Goal: Task Accomplishment & Management: Manage account settings

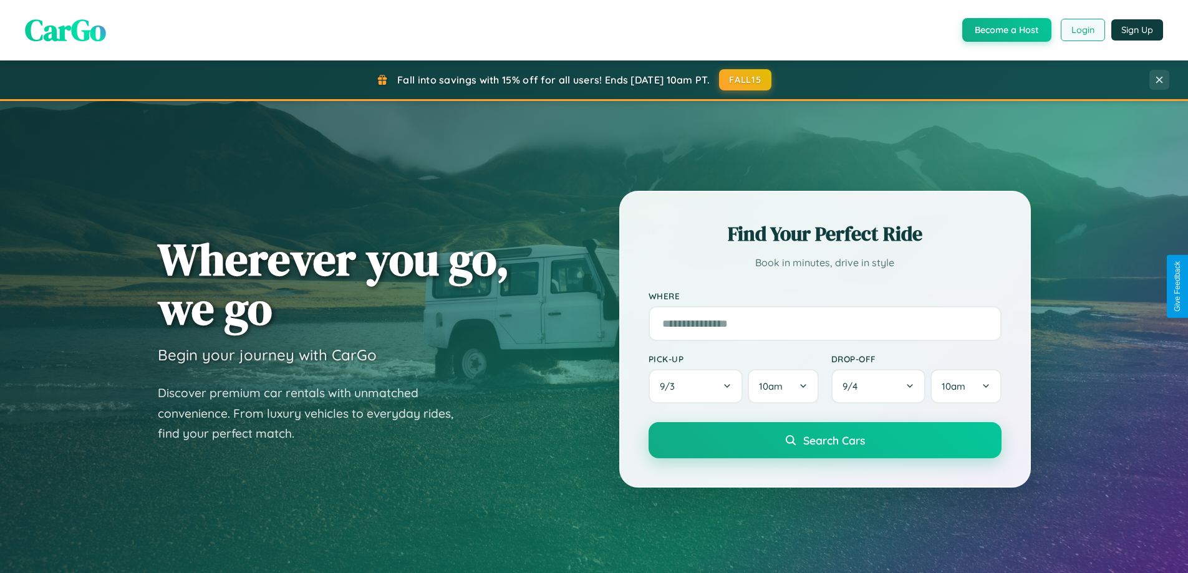
click at [1082, 30] on button "Login" at bounding box center [1083, 30] width 44 height 22
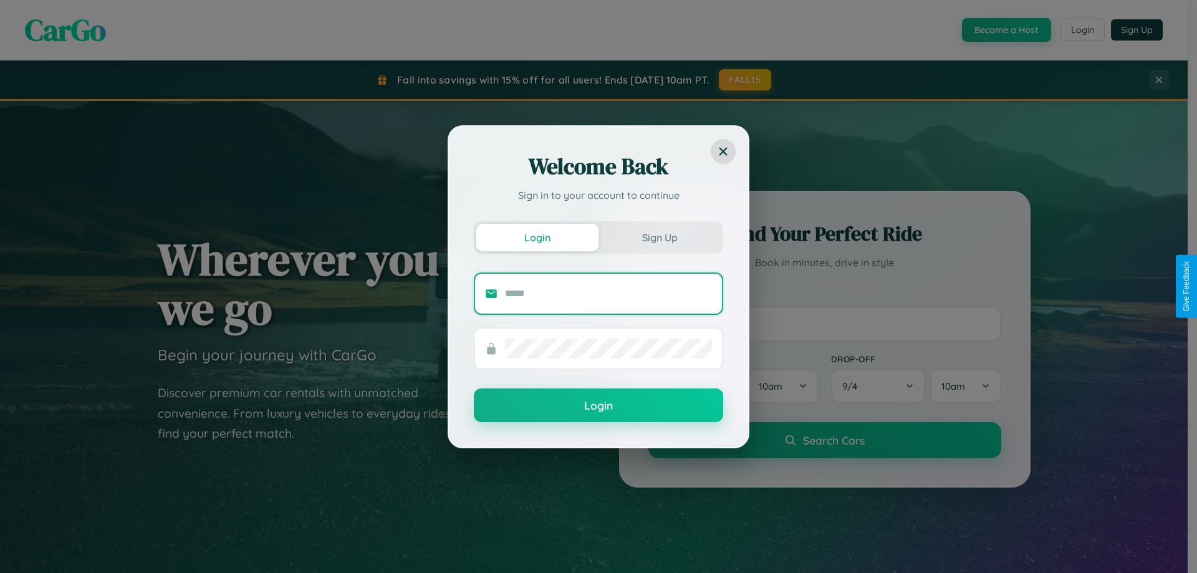
click at [608, 293] on input "text" at bounding box center [608, 294] width 207 height 20
type input "**********"
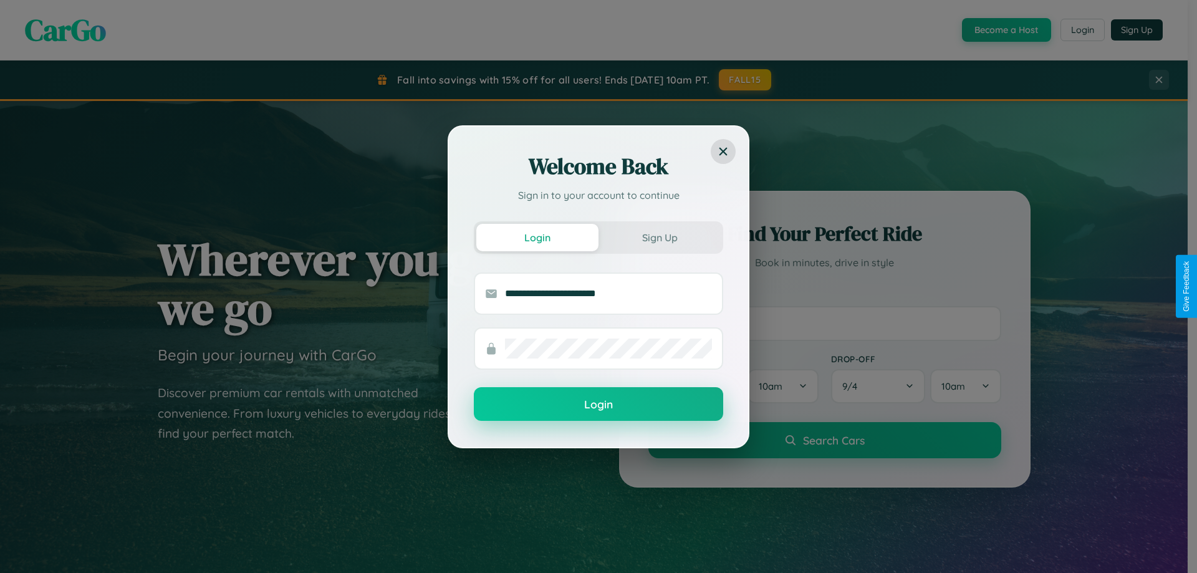
click at [599, 405] on button "Login" at bounding box center [598, 404] width 249 height 34
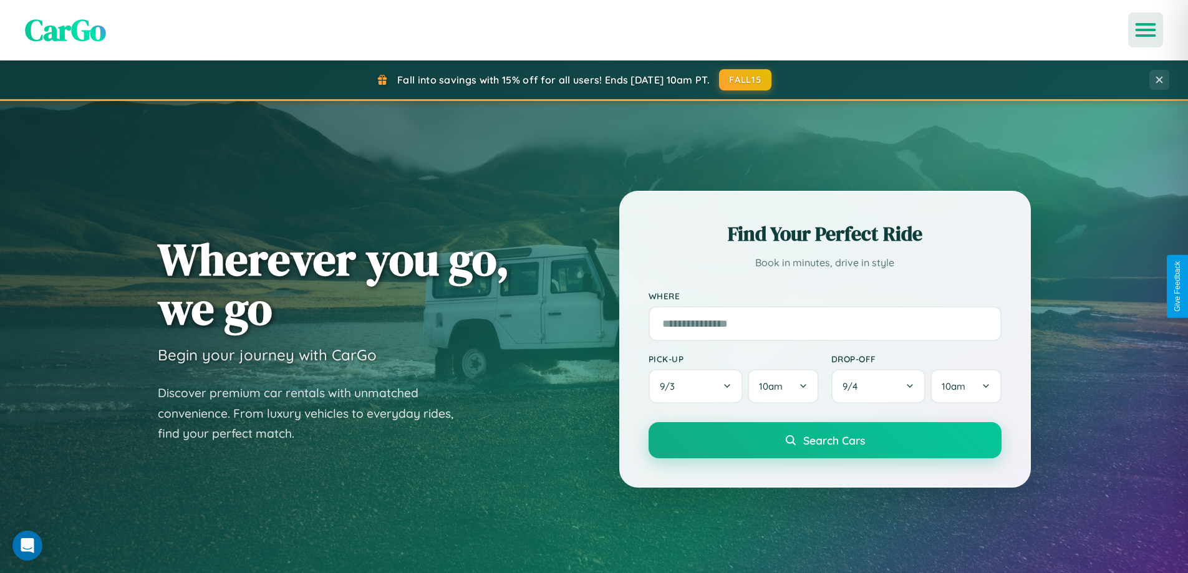
click at [1145, 30] on icon "Open menu" at bounding box center [1146, 29] width 18 height 11
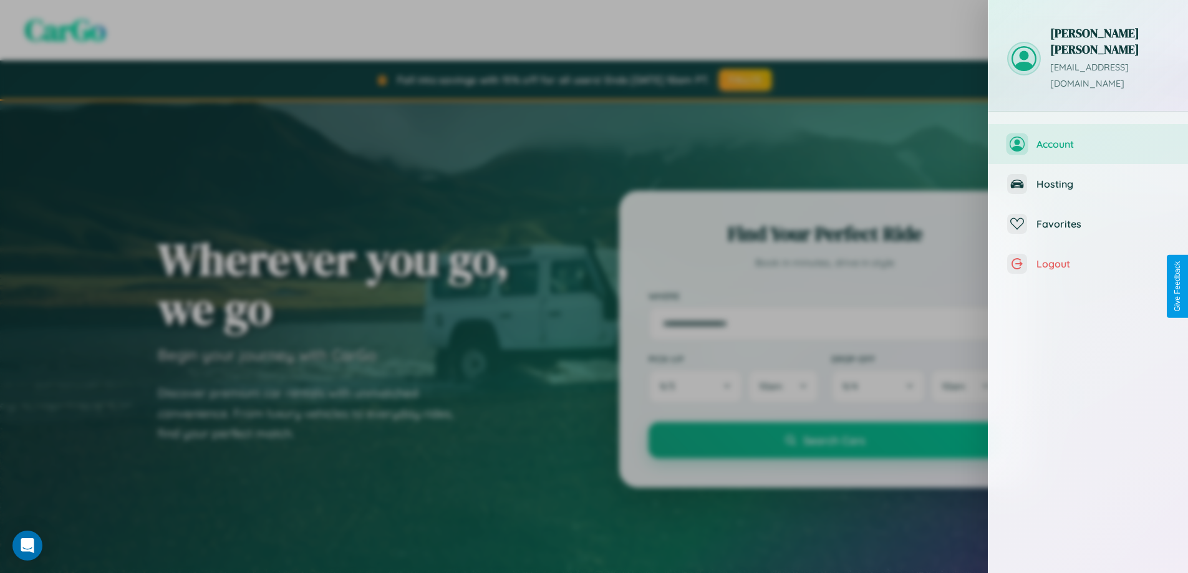
click at [1088, 138] on span "Account" at bounding box center [1102, 144] width 133 height 12
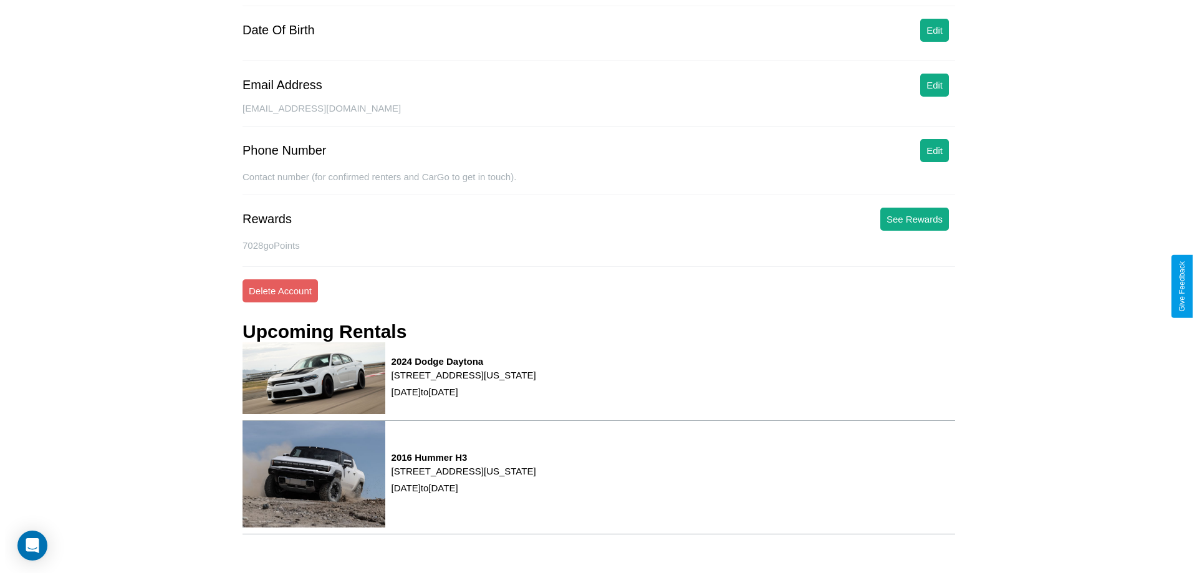
scroll to position [158, 0]
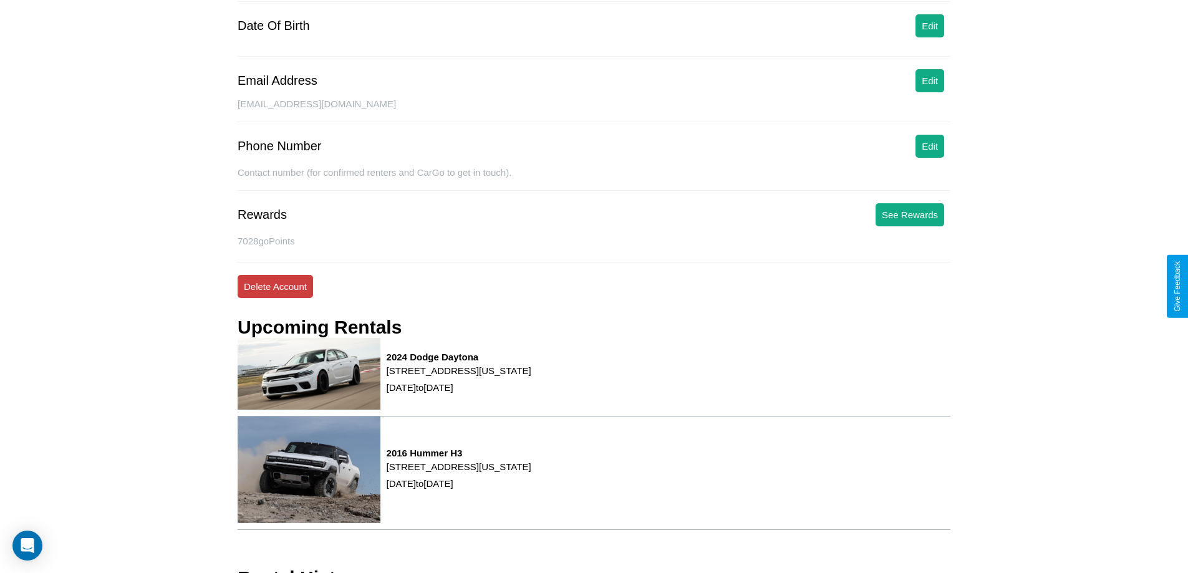
click at [275, 286] on button "Delete Account" at bounding box center [275, 286] width 75 height 23
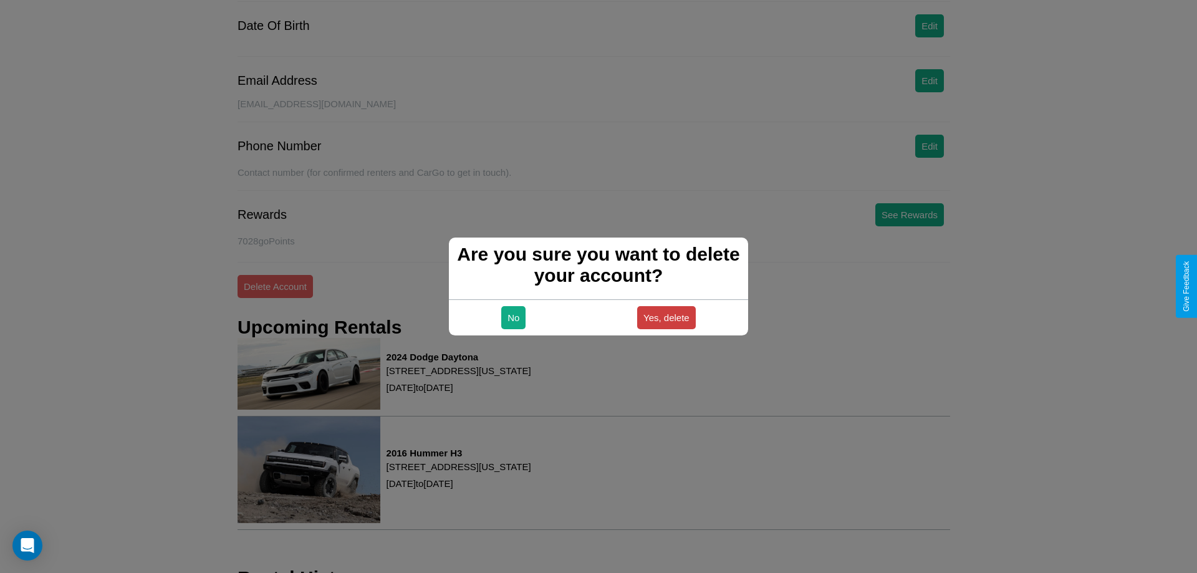
click at [666, 317] on button "Yes, delete" at bounding box center [666, 317] width 59 height 23
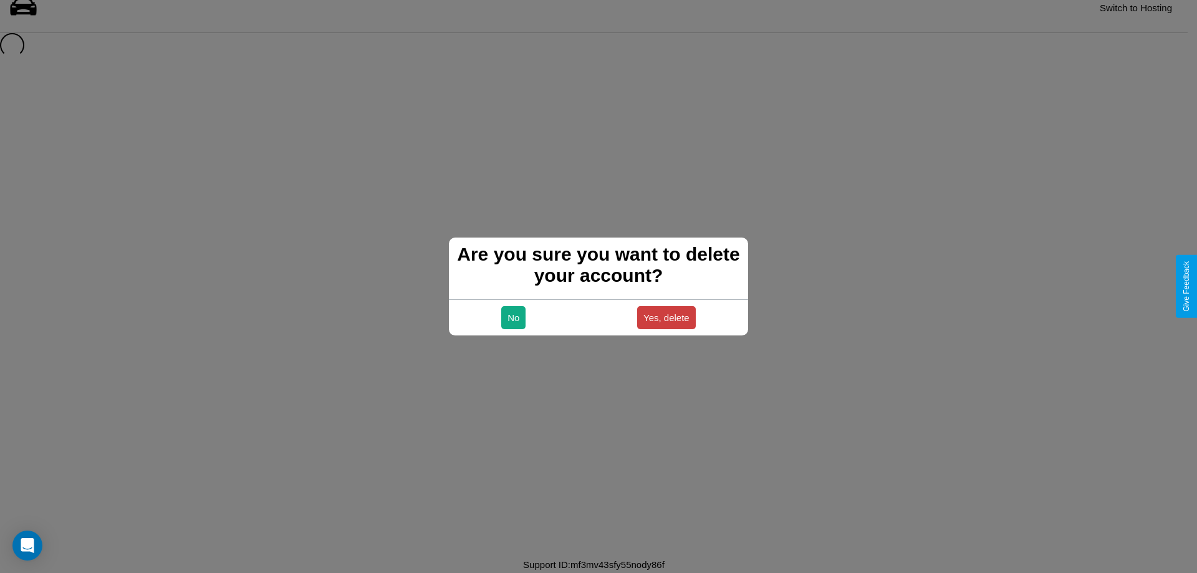
scroll to position [17, 0]
